Goal: Task Accomplishment & Management: Manage account settings

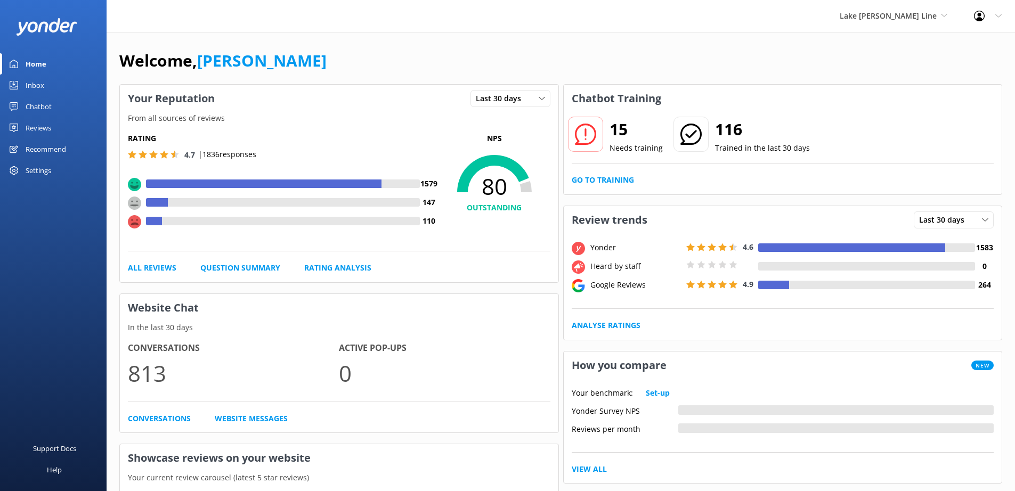
click at [42, 175] on div "Settings" at bounding box center [39, 170] width 26 height 21
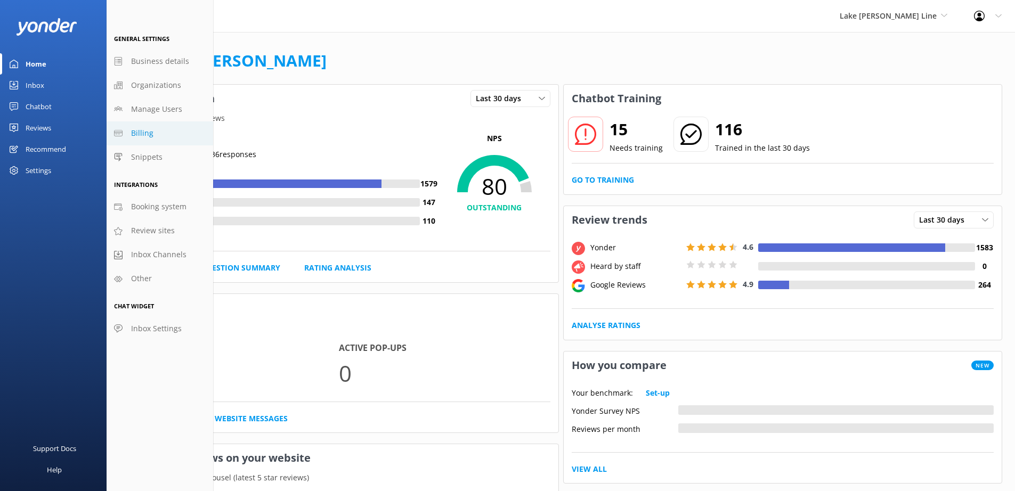
click at [134, 135] on span "Billing" at bounding box center [142, 133] width 22 height 12
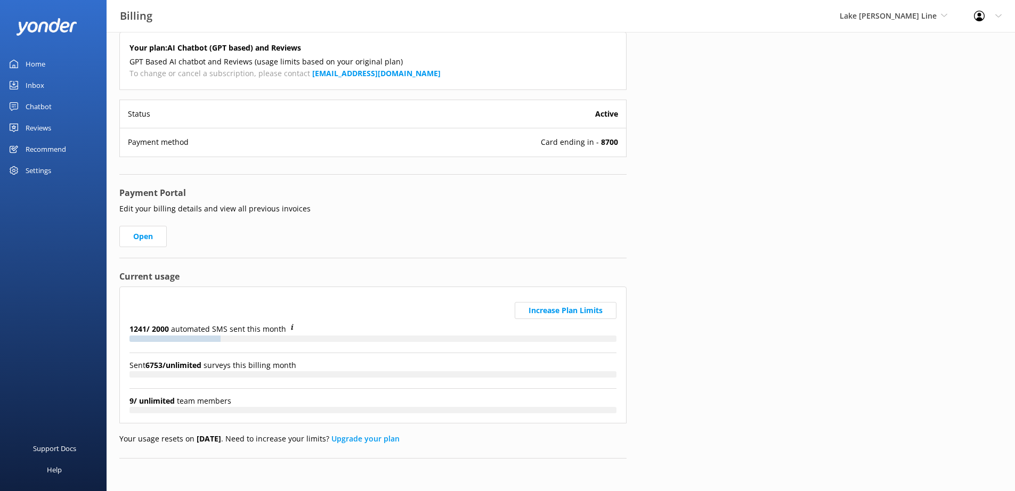
scroll to position [34, 0]
click at [50, 128] on div "Reviews" at bounding box center [39, 127] width 26 height 21
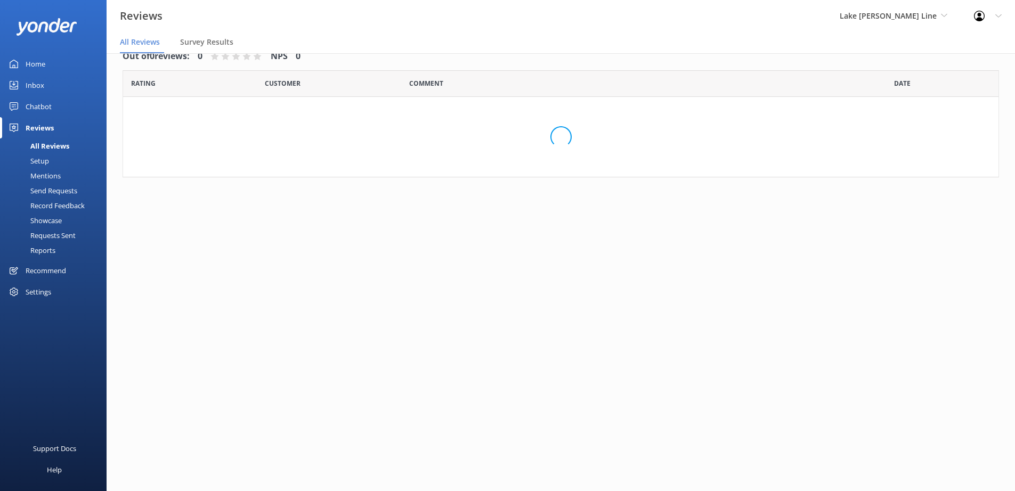
scroll to position [21, 0]
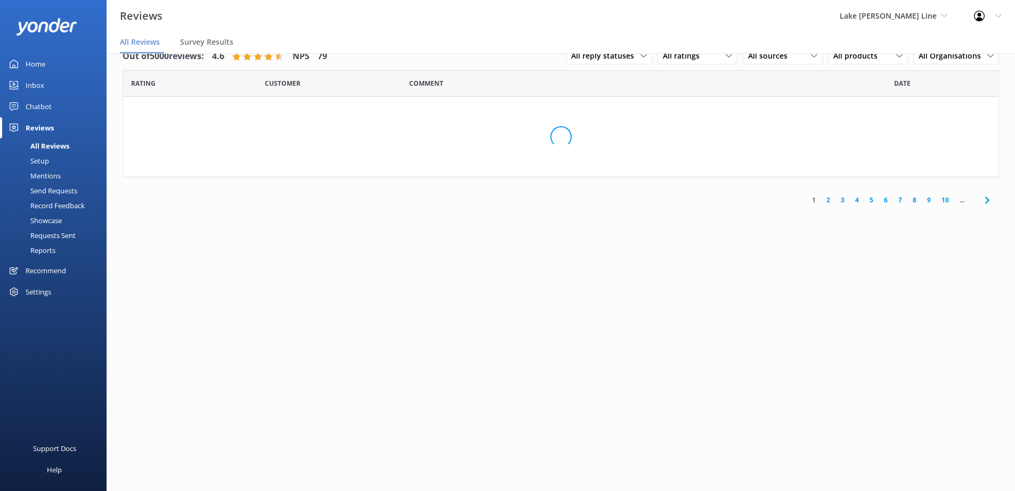
click at [53, 252] on div "Reports" at bounding box center [30, 250] width 49 height 15
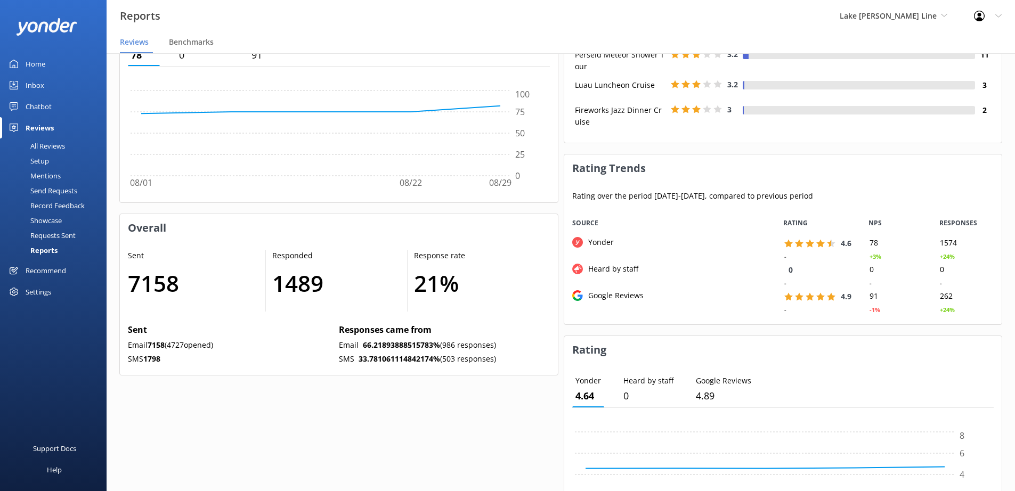
scroll to position [511, 0]
drag, startPoint x: 143, startPoint y: 357, endPoint x: 166, endPoint y: 356, distance: 22.9
click at [166, 356] on p "SMS 1798" at bounding box center [231, 359] width 207 height 12
click at [44, 296] on div "Settings" at bounding box center [39, 291] width 26 height 21
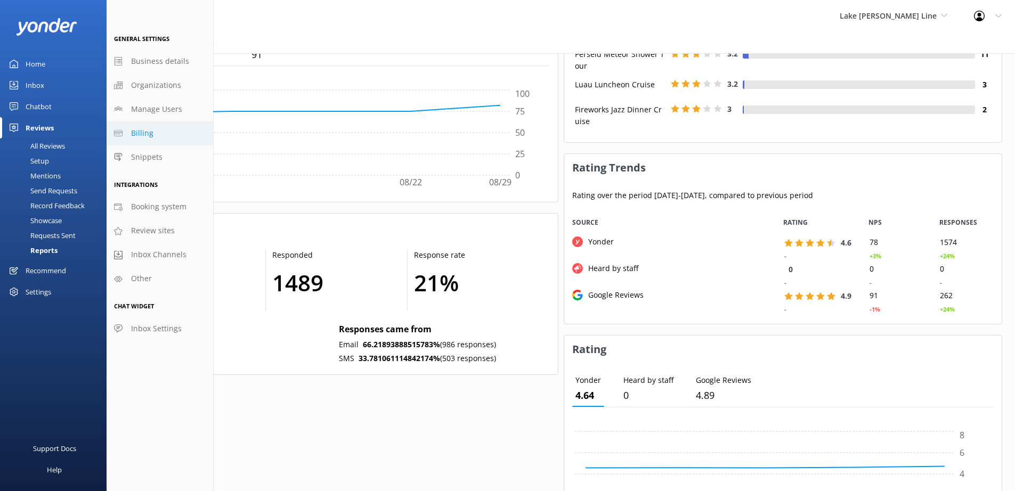
click at [149, 135] on span "Billing" at bounding box center [142, 133] width 22 height 12
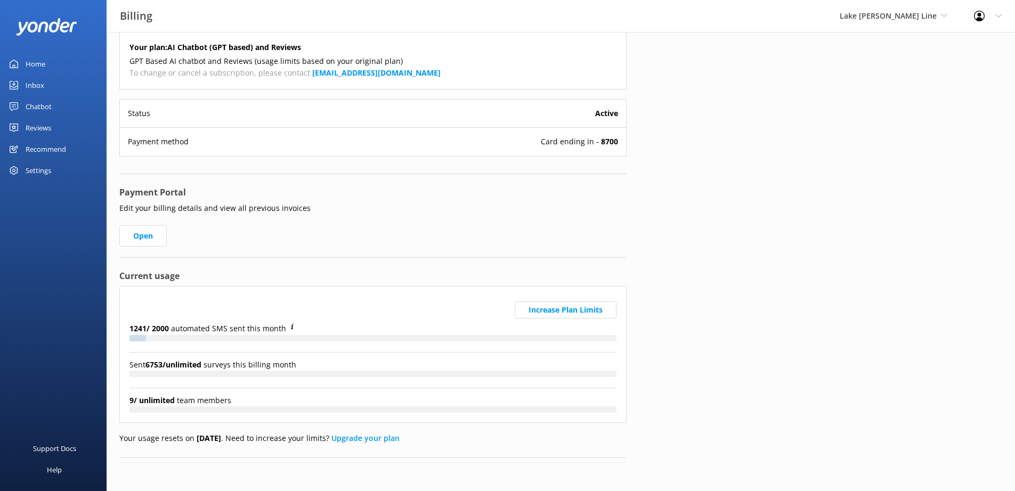
scroll to position [34, 0]
click at [31, 126] on div "Reviews" at bounding box center [39, 127] width 26 height 21
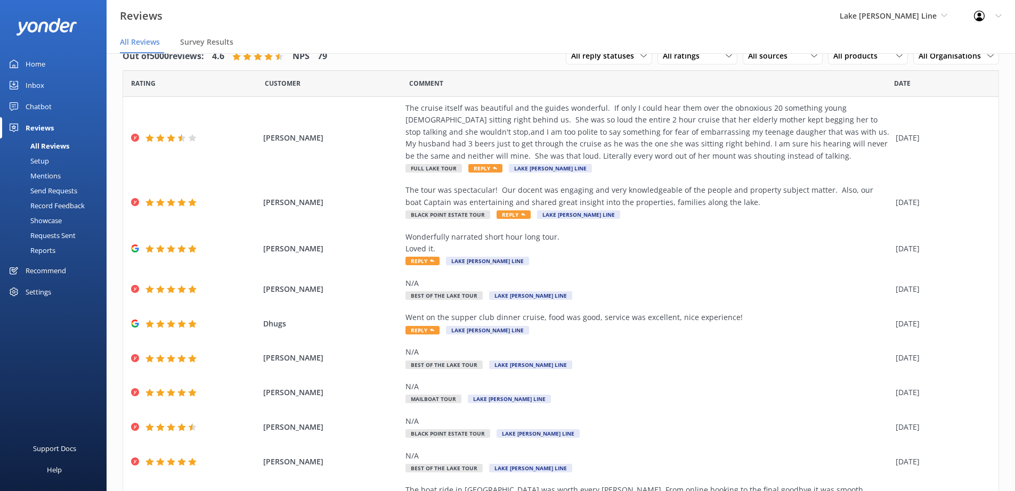
click at [42, 249] on div "Reports" at bounding box center [30, 250] width 49 height 15
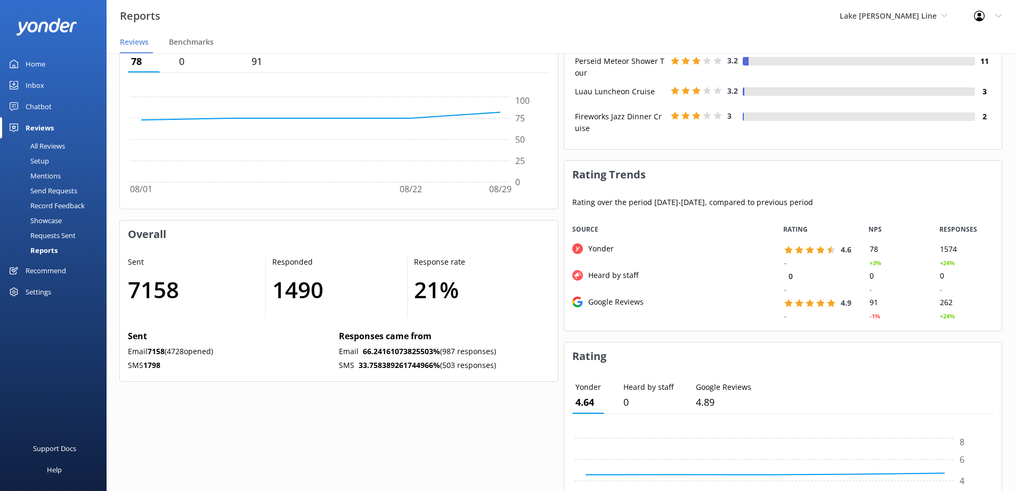
scroll to position [533, 0]
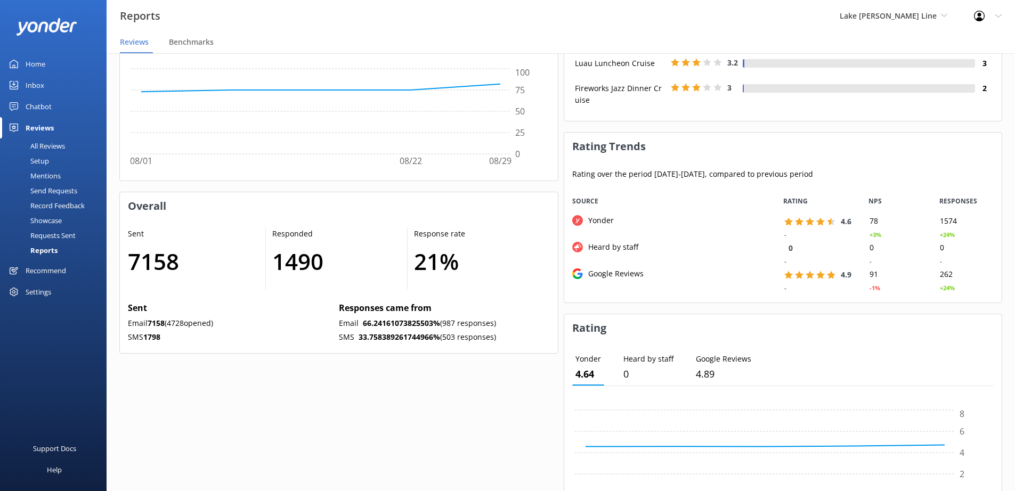
drag, startPoint x: 521, startPoint y: 338, endPoint x: 308, endPoint y: 328, distance: 212.8
click at [308, 328] on div "Sent Email 7158 ( 4728 opened) SMS 1798 Responses came from Email 66.2416107382…" at bounding box center [339, 323] width 422 height 44
click at [308, 328] on p "Email 7158 ( 4728 opened)" at bounding box center [231, 323] width 207 height 12
drag, startPoint x: 505, startPoint y: 341, endPoint x: 338, endPoint y: 311, distance: 170.0
click at [339, 311] on div "Responses came from Email 66.24161073825503 % (987 responses) SMS 33.7583892617…" at bounding box center [444, 323] width 211 height 44
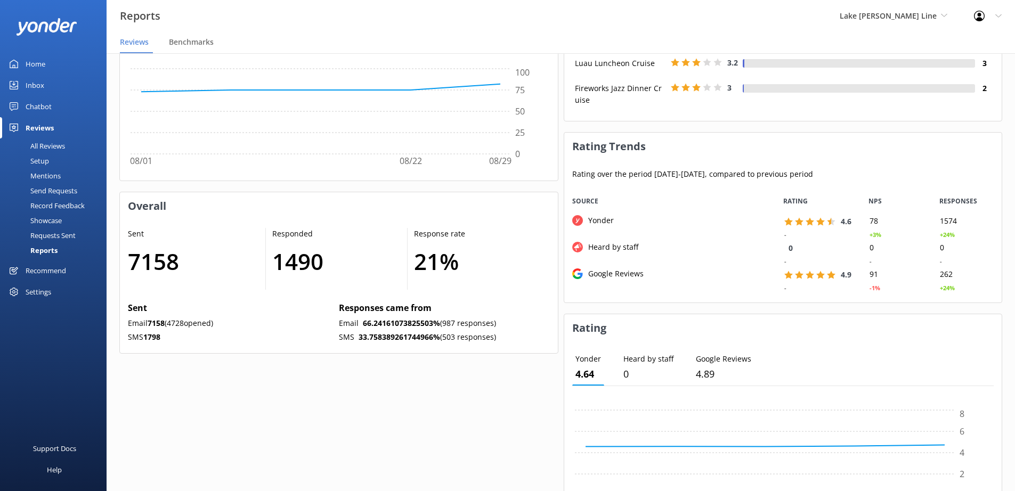
click at [413, 372] on div "Overall Rating 4.7 - NPS 80 +3% Responses 1836 +24% Rating Distribution Distrib…" at bounding box center [338, 162] width 439 height 1180
click at [47, 292] on div "Settings" at bounding box center [39, 291] width 26 height 21
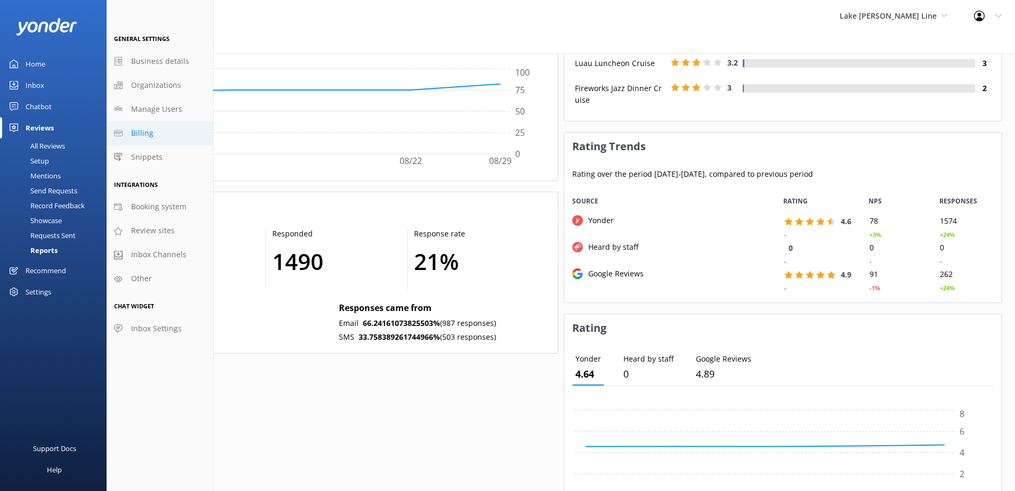
click at [152, 136] on span "Billing" at bounding box center [142, 133] width 22 height 12
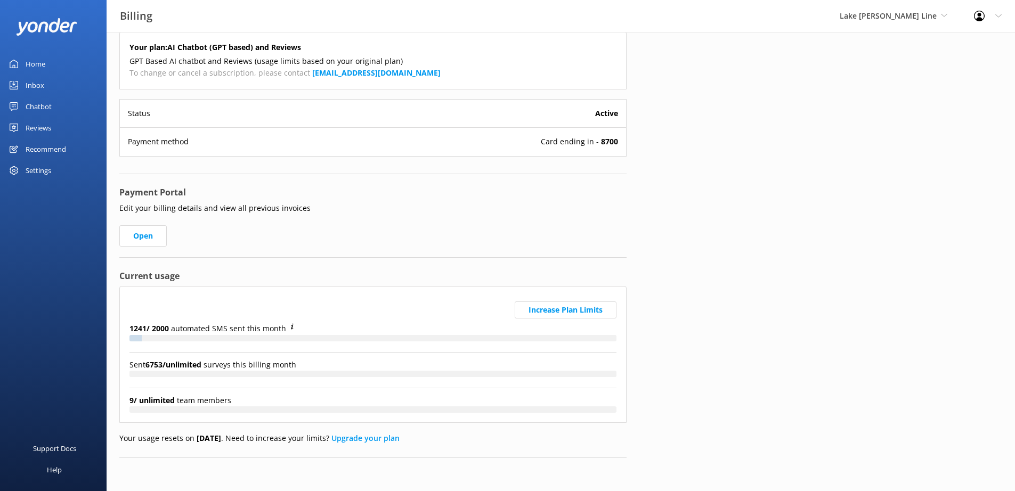
scroll to position [34, 0]
drag, startPoint x: 159, startPoint y: 439, endPoint x: 250, endPoint y: 440, distance: 91.1
click at [250, 440] on p "Your usage resets on Sep 01 2025 . Need to increase your limits? Upgrade your p…" at bounding box center [372, 438] width 507 height 12
click at [246, 441] on p "Your usage resets on Sep 01 2025 . Need to increase your limits? Upgrade your p…" at bounding box center [372, 438] width 507 height 12
drag, startPoint x: 194, startPoint y: 440, endPoint x: 238, endPoint y: 440, distance: 43.7
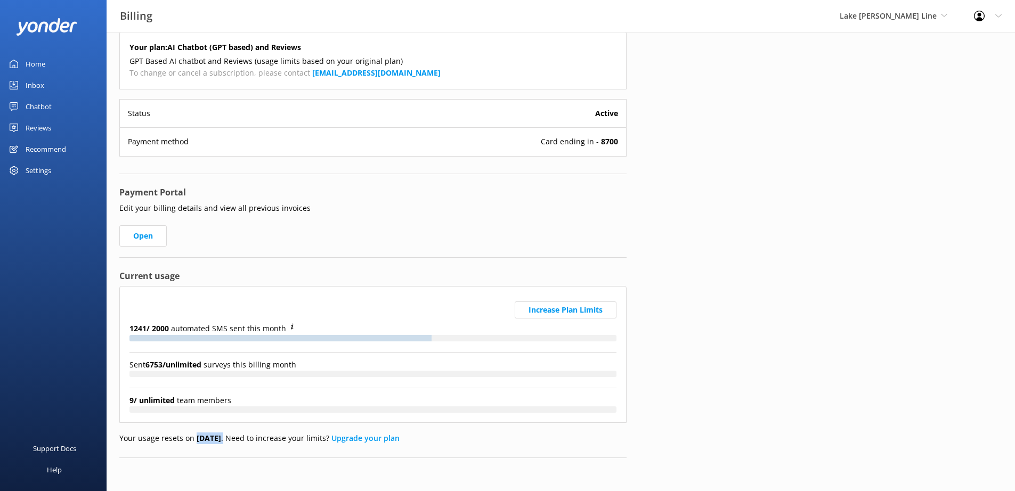
click at [238, 440] on p "Your usage resets on Sep 01 2025 . Need to increase your limits? Upgrade your p…" at bounding box center [372, 438] width 507 height 12
click at [257, 438] on p "Your usage resets on Sep 01 2025 . Need to increase your limits? Upgrade your p…" at bounding box center [372, 438] width 507 height 12
drag, startPoint x: 194, startPoint y: 440, endPoint x: 238, endPoint y: 442, distance: 43.7
click at [238, 442] on p "Your usage resets on Sep 01 2025 . Need to increase your limits? Upgrade your p…" at bounding box center [372, 438] width 507 height 12
click at [249, 442] on p "Your usage resets on Sep 01 2025 . Need to increase your limits? Upgrade your p…" at bounding box center [372, 438] width 507 height 12
